Goal: Check status: Check status

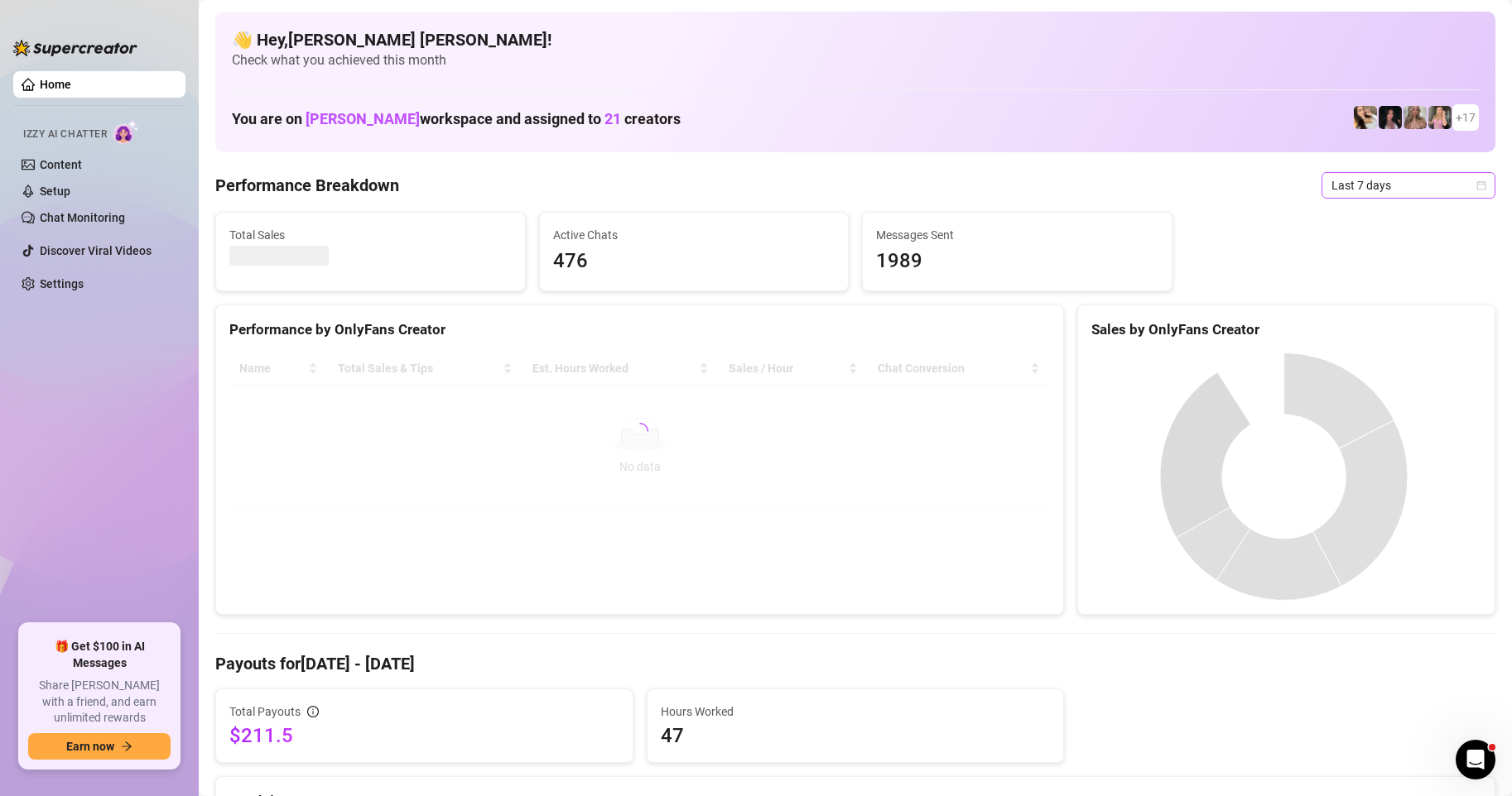
click at [1476, 188] on icon "calendar" at bounding box center [1481, 186] width 10 height 10
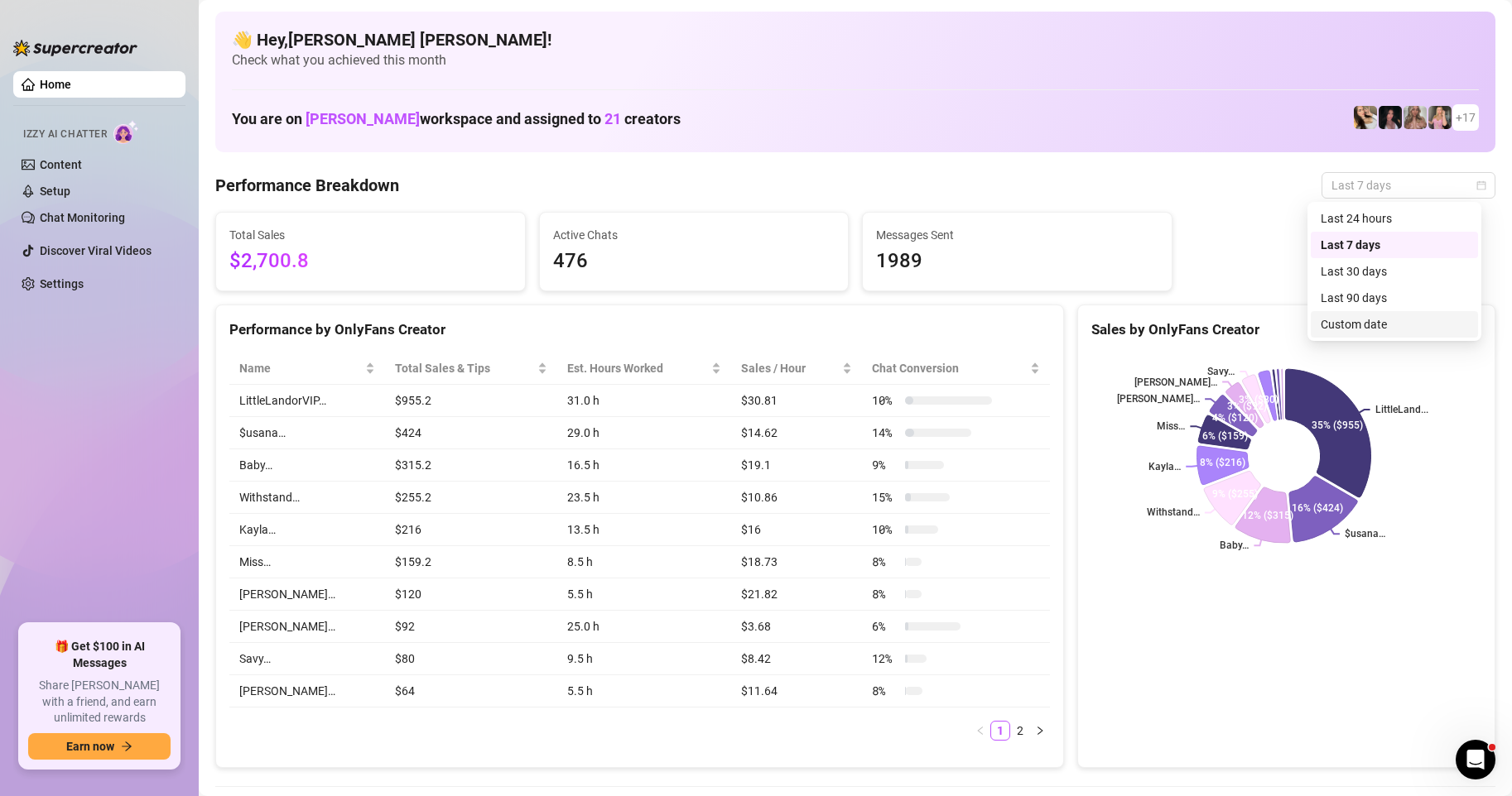
click at [1342, 320] on div "Custom date" at bounding box center [1394, 324] width 147 height 18
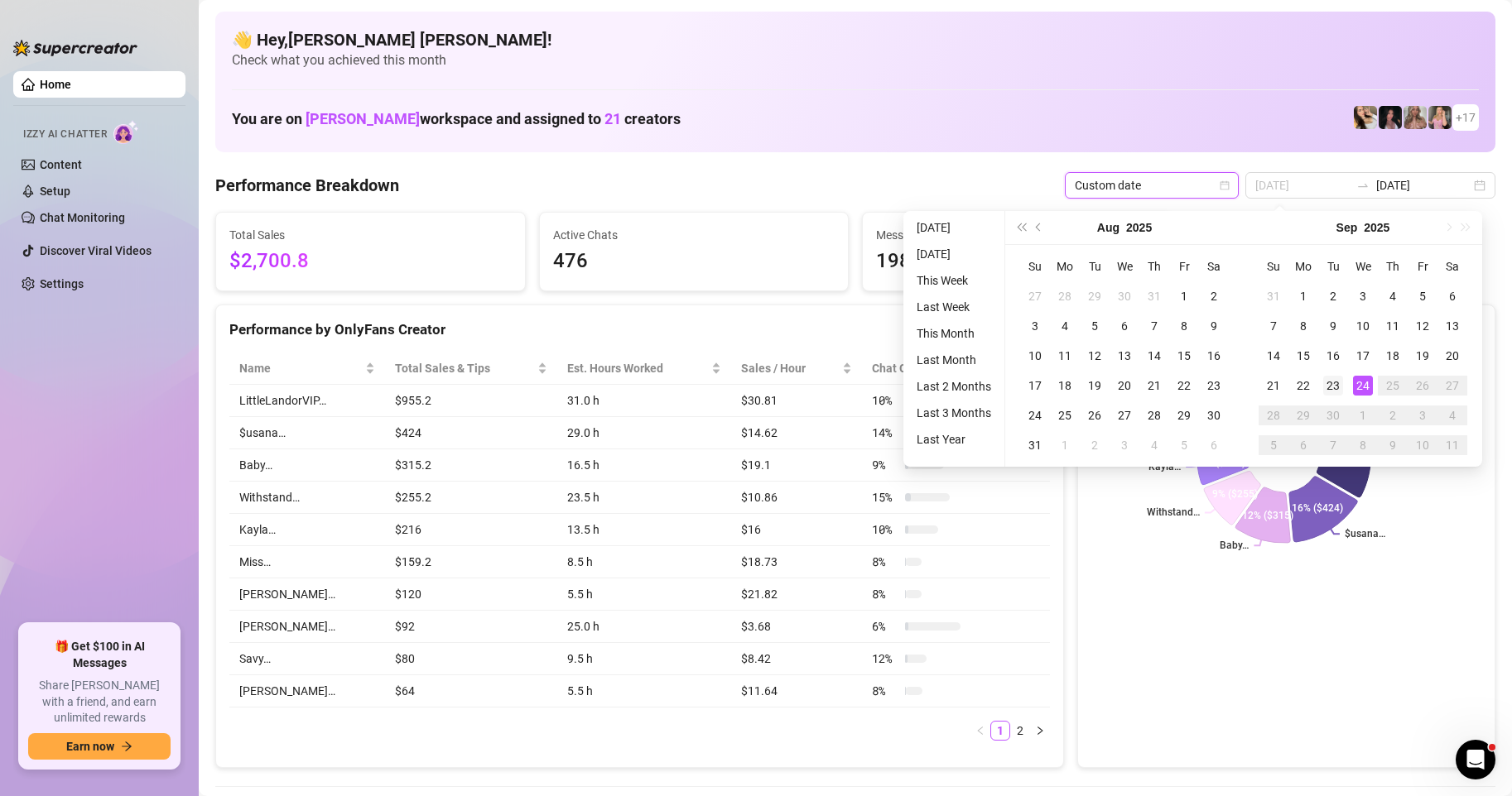
type input "[DATE]"
click at [1335, 382] on div "23" at bounding box center [1333, 385] width 20 height 20
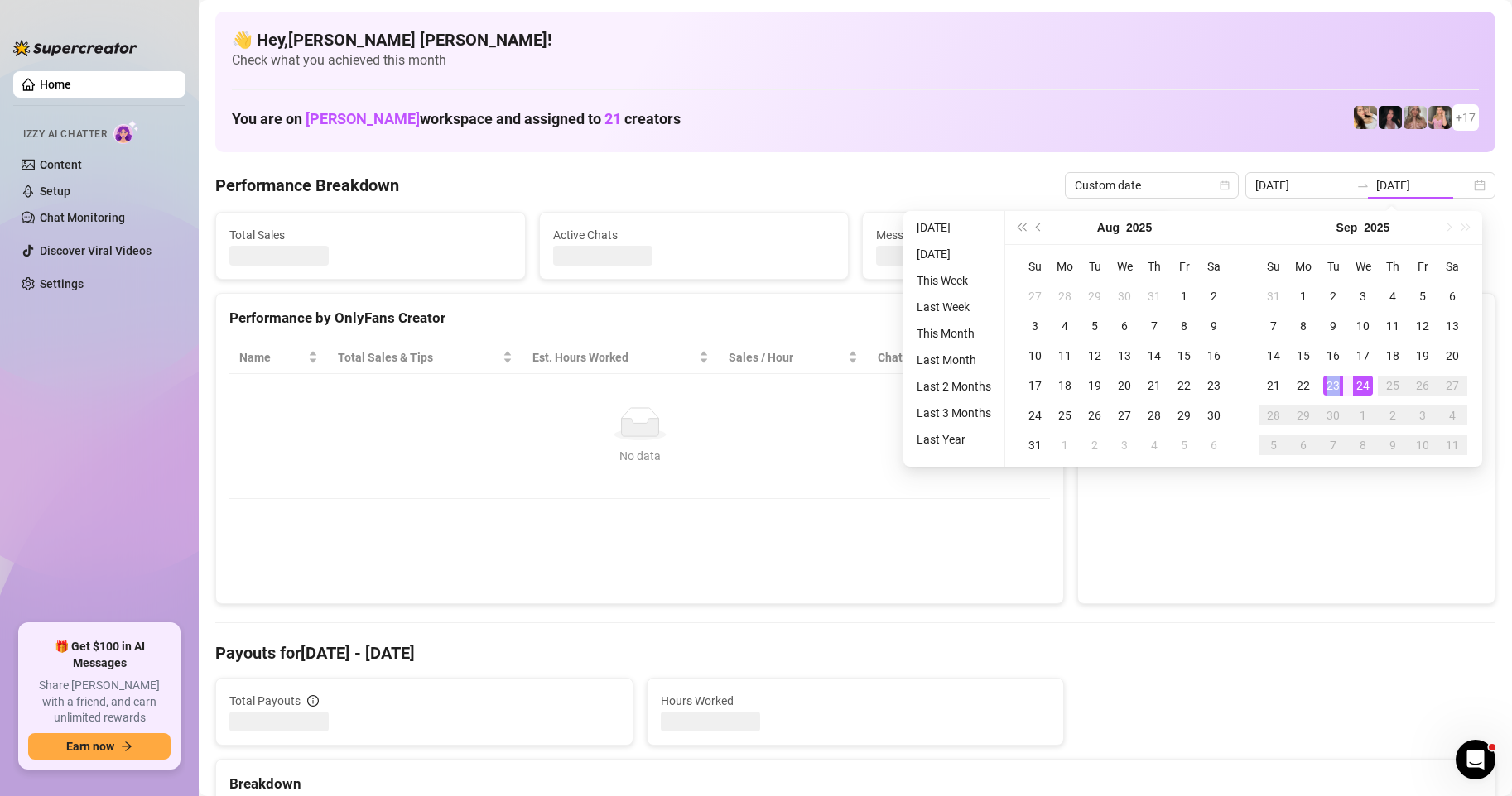
type input "[DATE]"
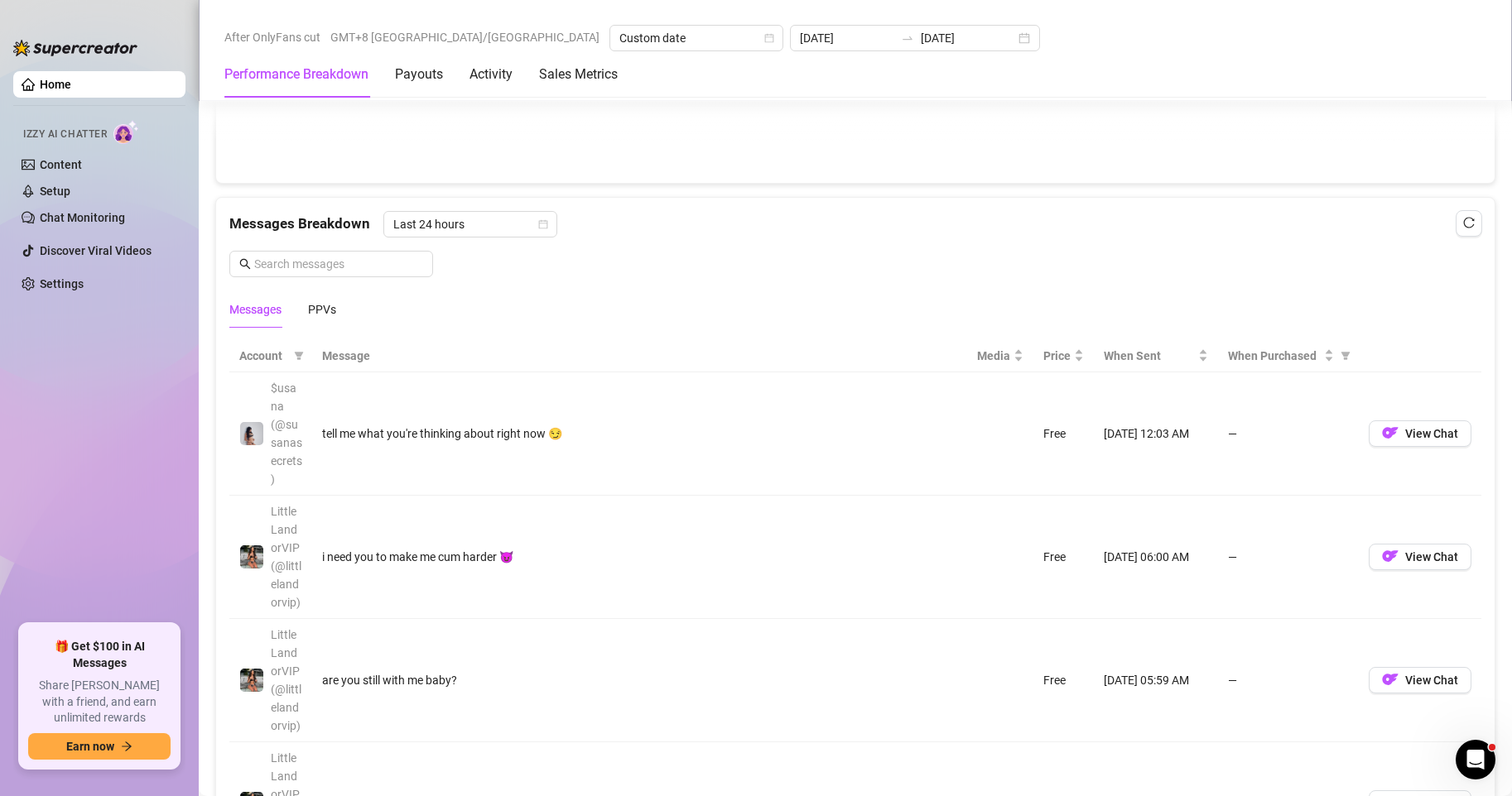
scroll to position [1407, 0]
